Goal: Task Accomplishment & Management: Manage account settings

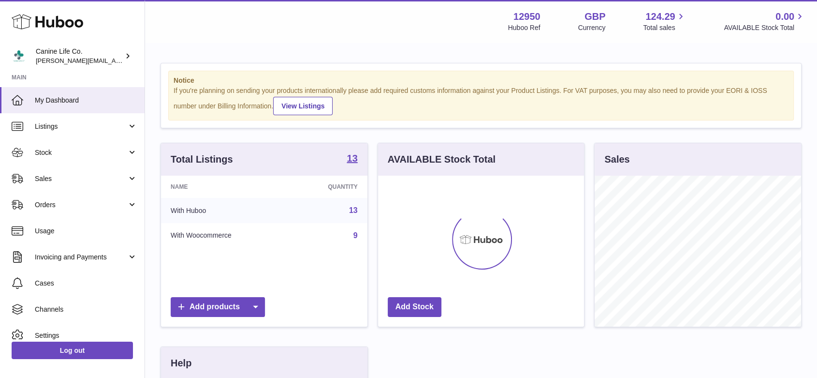
scroll to position [151, 206]
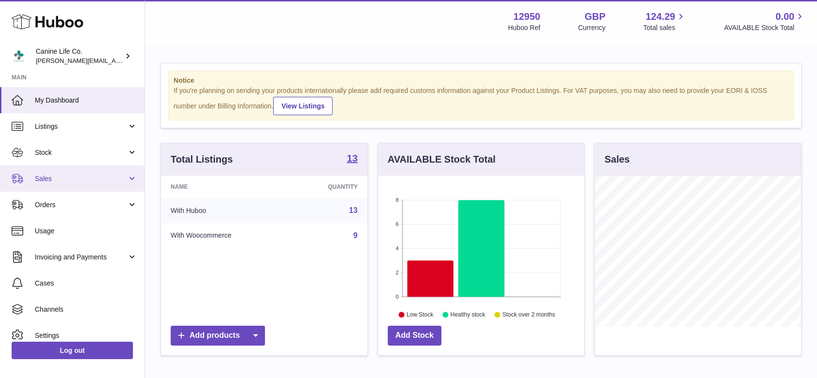
click at [60, 182] on span "Sales" at bounding box center [81, 178] width 92 height 9
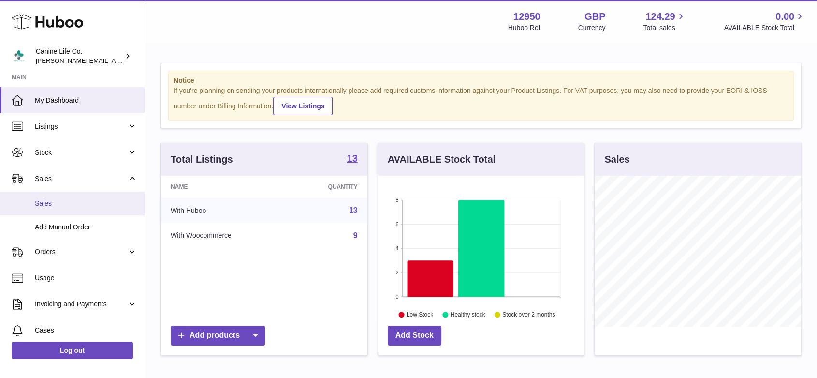
click at [67, 205] on span "Sales" at bounding box center [86, 203] width 103 height 9
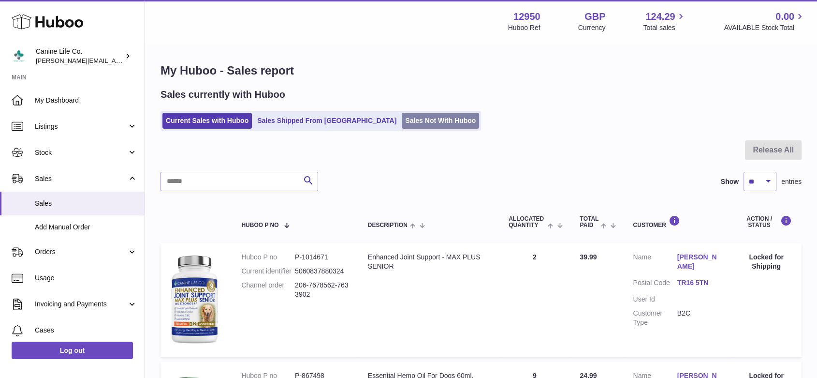
click at [402, 120] on link "Sales Not With Huboo" at bounding box center [440, 121] width 77 height 16
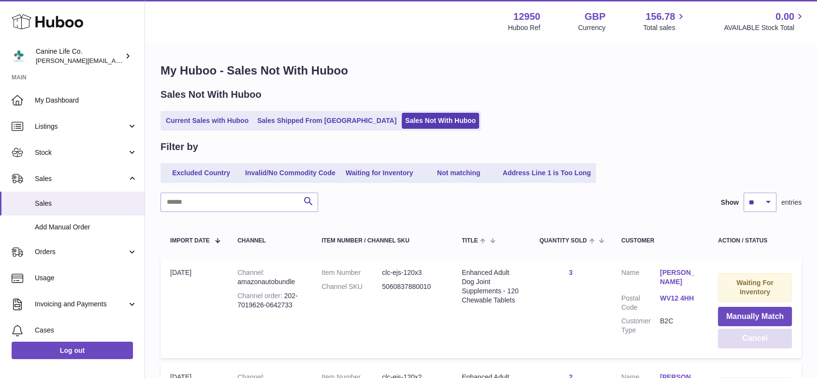
click at [755, 342] on button "Cancel" at bounding box center [755, 338] width 74 height 20
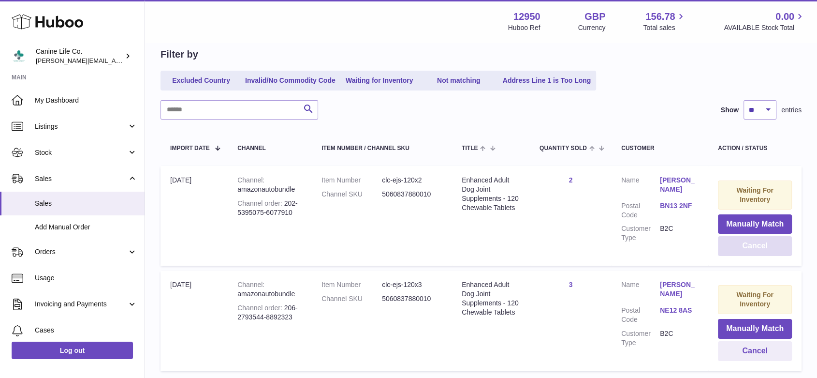
scroll to position [165, 0]
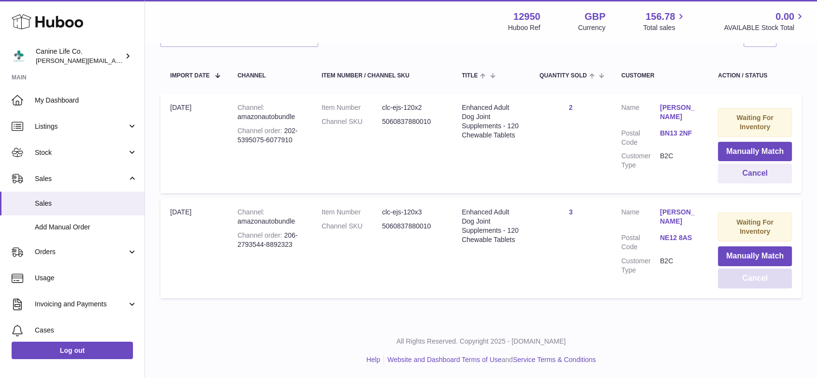
click at [759, 281] on button "Cancel" at bounding box center [755, 278] width 74 height 20
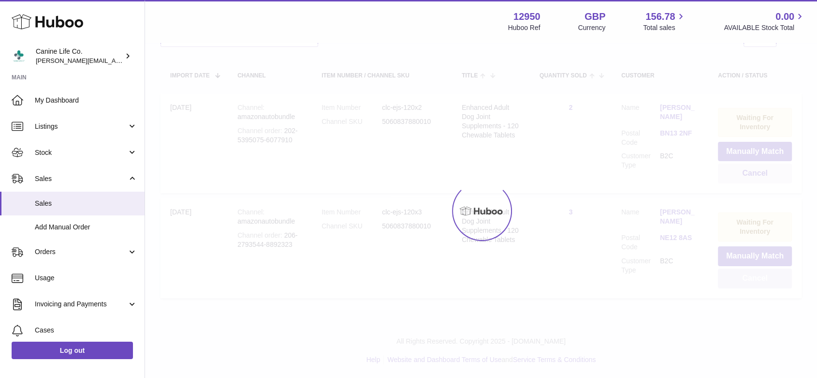
scroll to position [60, 0]
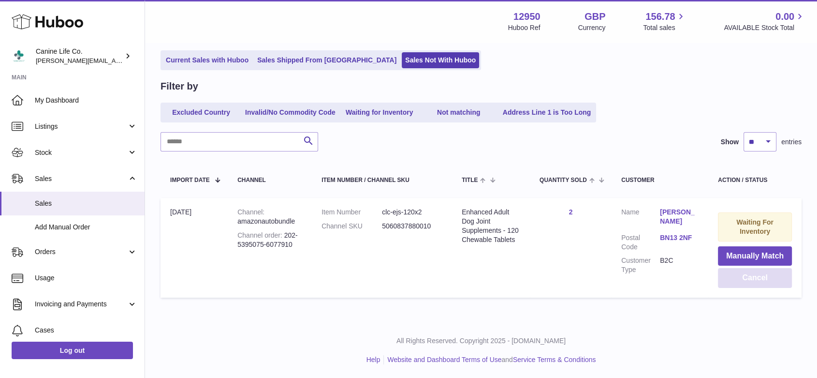
click at [769, 276] on button "Cancel" at bounding box center [755, 278] width 74 height 20
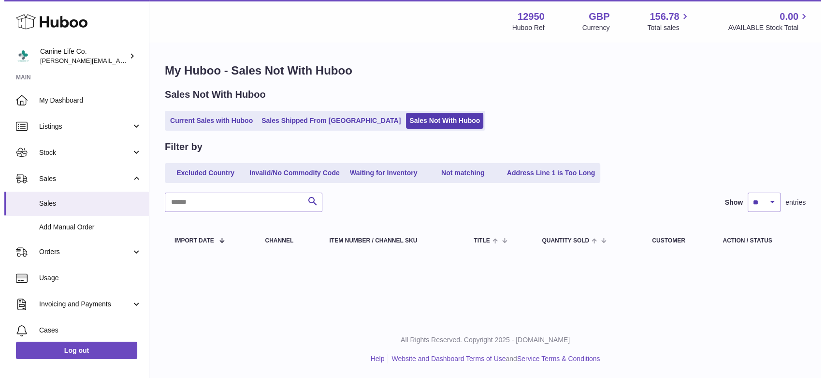
scroll to position [0, 0]
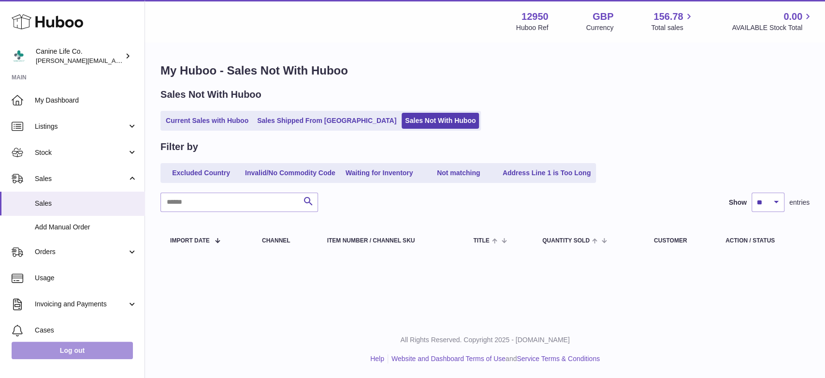
click at [82, 351] on link "Log out" at bounding box center [72, 349] width 121 height 17
